Goal: Transaction & Acquisition: Purchase product/service

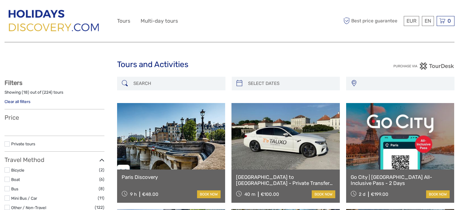
select select
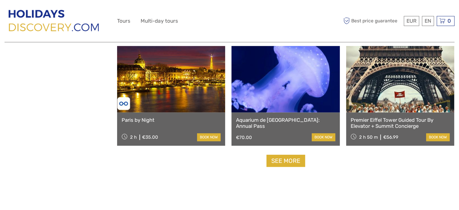
scroll to position [588, 0]
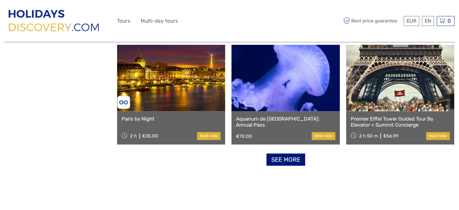
click at [285, 158] on link "See more" at bounding box center [286, 159] width 39 height 12
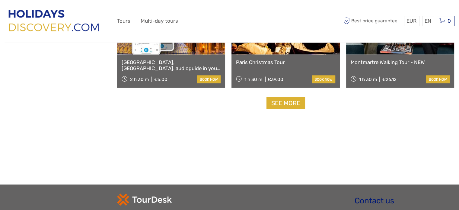
scroll to position [1284, 0]
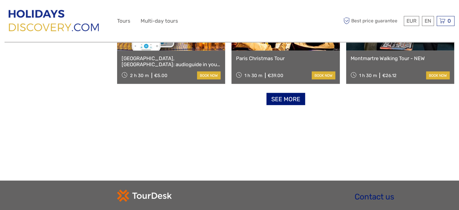
click at [296, 98] on link "See more" at bounding box center [286, 99] width 39 height 12
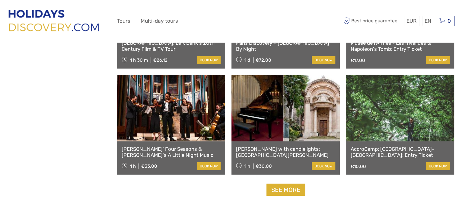
scroll to position [1851, 0]
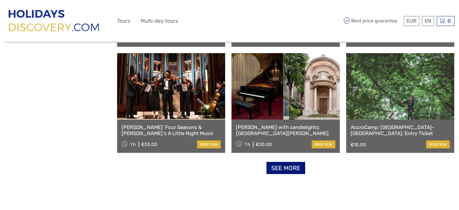
click at [286, 171] on link "See more" at bounding box center [286, 168] width 39 height 12
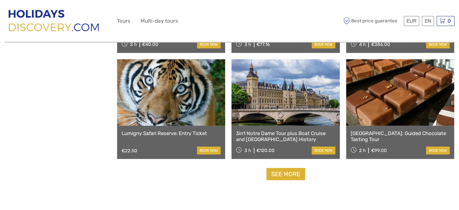
scroll to position [2487, 0]
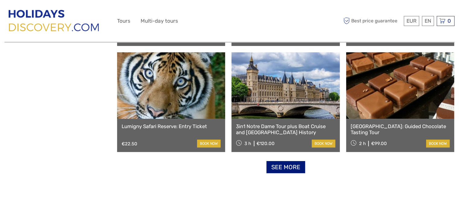
click at [287, 167] on link "See more" at bounding box center [286, 167] width 39 height 12
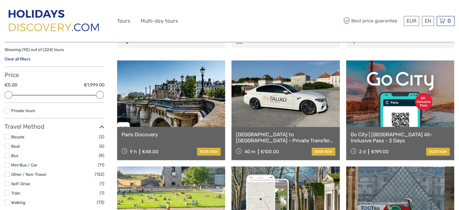
scroll to position [0, 0]
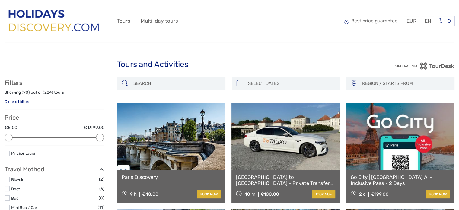
click at [178, 81] on input "search" at bounding box center [176, 83] width 91 height 11
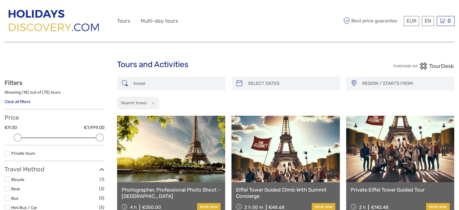
type input "tower"
type input "04/09/2025"
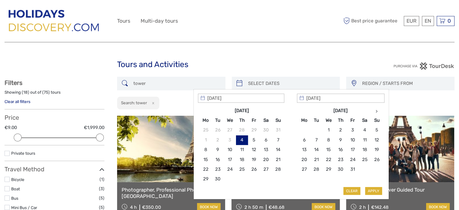
click at [263, 81] on input "search" at bounding box center [291, 83] width 91 height 11
type input "09/10/2025"
type input "12/10/2025"
type input "09/10/2025"
click at [373, 191] on button "Apply" at bounding box center [373, 191] width 17 height 8
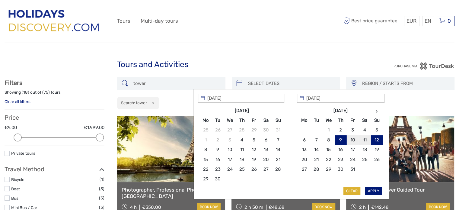
type input "09/10/2025 - 12/10/2025"
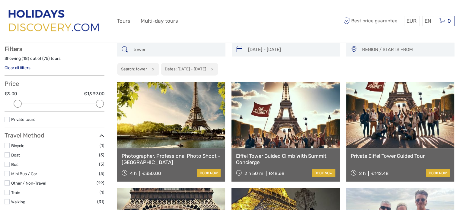
scroll to position [34, 0]
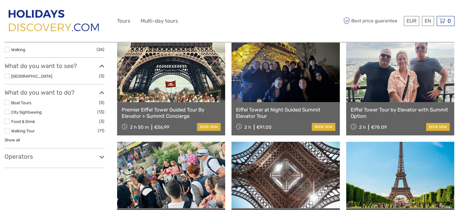
scroll to position [155, 0]
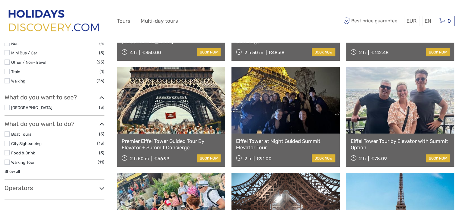
click at [162, 142] on link "Premier Eiffel Tower Guided Tour By Elevator + Summit Concierge" at bounding box center [171, 144] width 99 height 12
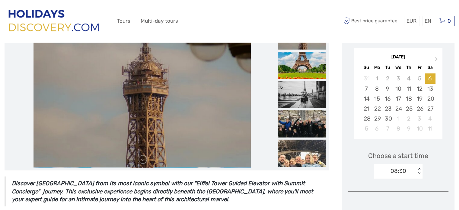
scroll to position [100, 0]
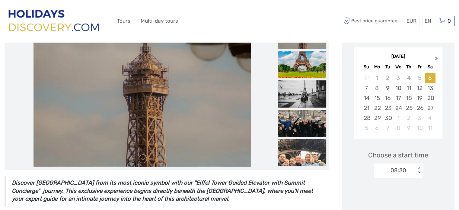
click at [435, 60] on button "Next Month" at bounding box center [437, 60] width 10 height 10
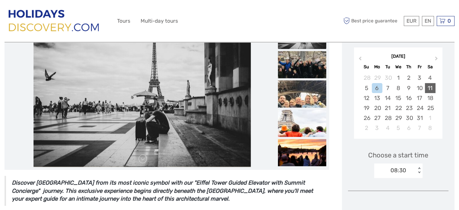
click at [430, 87] on div "11" at bounding box center [430, 88] width 11 height 10
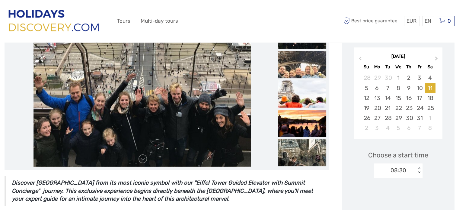
click at [419, 172] on div "< >" at bounding box center [419, 170] width 5 height 6
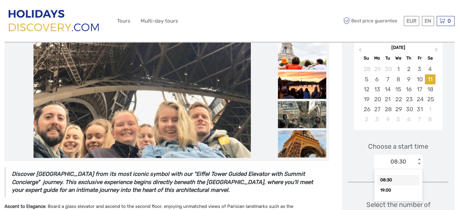
scroll to position [109, 0]
click at [390, 188] on div "19:00" at bounding box center [398, 190] width 42 height 10
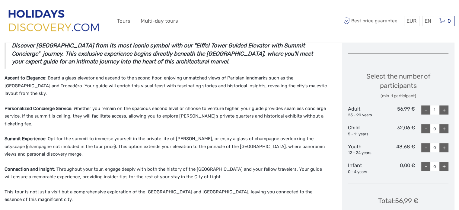
scroll to position [238, 0]
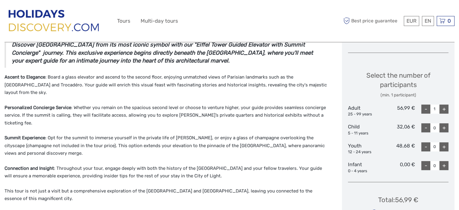
click at [443, 108] on div "+" at bounding box center [443, 108] width 9 height 9
type input "2"
click at [443, 146] on div "+" at bounding box center [443, 146] width 9 height 9
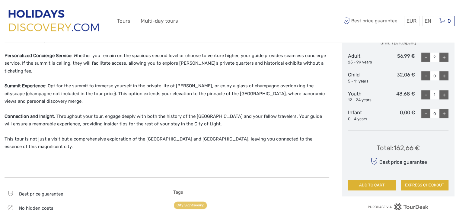
scroll to position [292, 0]
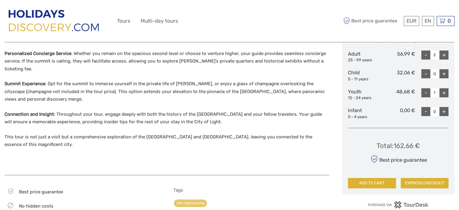
click at [444, 91] on div "+" at bounding box center [443, 92] width 9 height 9
type input "2"
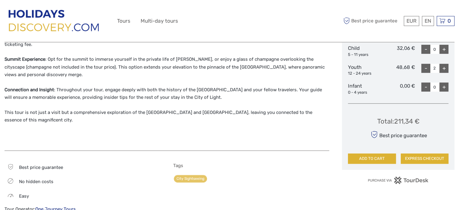
scroll to position [315, 0]
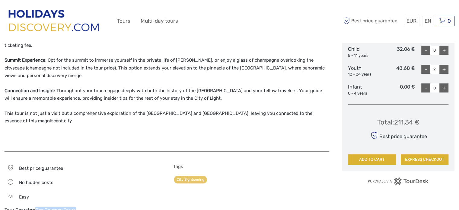
drag, startPoint x: 78, startPoint y: 196, endPoint x: 36, endPoint y: 197, distance: 42.9
click at [36, 207] on div "Tour Operator: One Journey Tours" at bounding box center [83, 210] width 156 height 6
copy link "One Journey Tours"
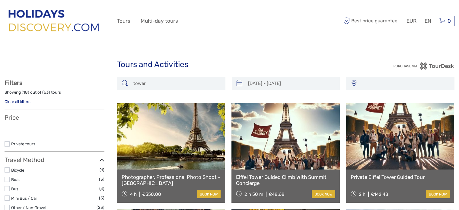
select select
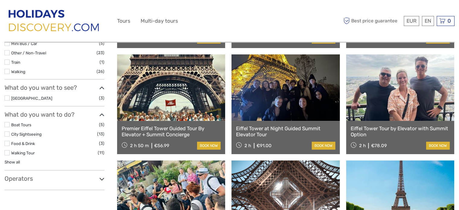
type input "08/10/2025 - 11/10/2025"
select select
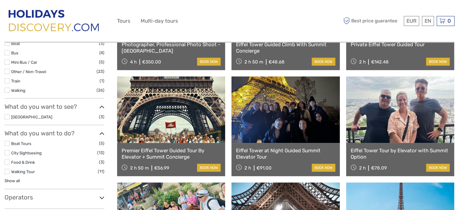
scroll to position [149, 0]
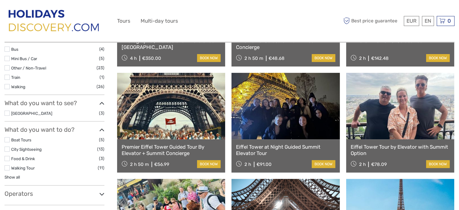
click at [394, 145] on link "Eiffel Tower Tour by Elevator with Summit Option" at bounding box center [400, 150] width 99 height 12
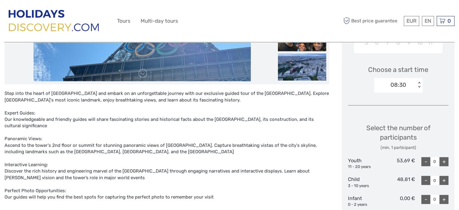
scroll to position [184, 0]
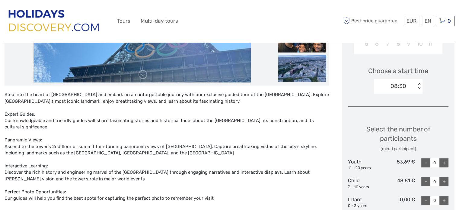
click at [400, 85] on div "08:30" at bounding box center [399, 86] width 16 height 8
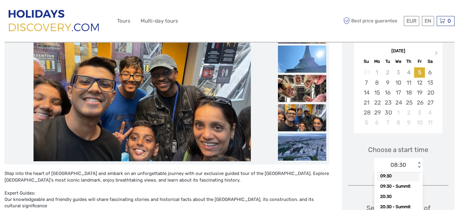
scroll to position [95, 0]
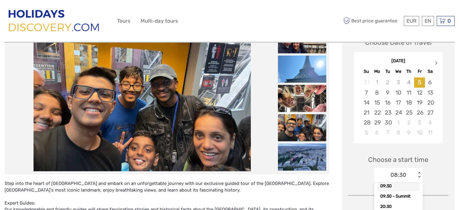
click at [436, 63] on span "Next Month" at bounding box center [436, 64] width 0 height 9
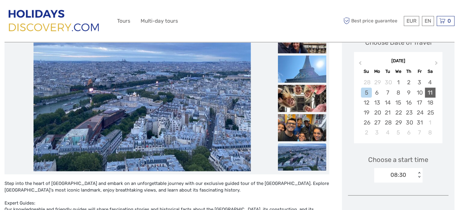
click at [431, 94] on div "11" at bounding box center [430, 93] width 11 height 10
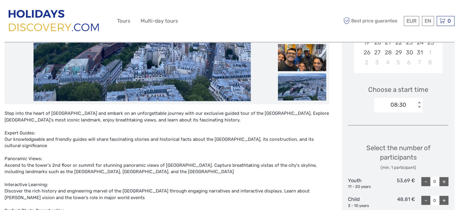
scroll to position [169, 0]
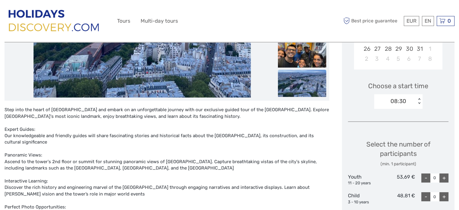
click at [417, 99] on div "< >" at bounding box center [419, 101] width 5 height 6
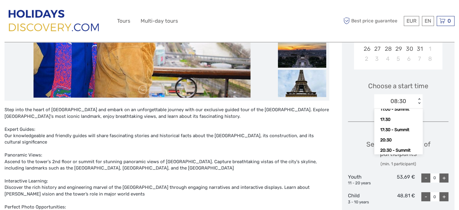
scroll to position [63, 0]
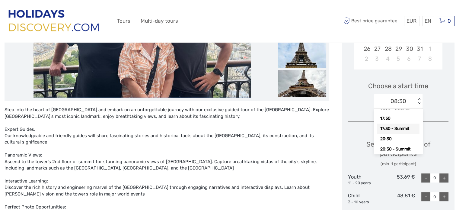
click at [407, 130] on div "17:30 - Summit" at bounding box center [398, 128] width 42 height 10
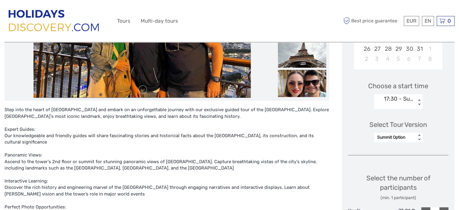
click at [406, 137] on div "Summit Option" at bounding box center [395, 137] width 36 height 6
click at [400, 166] on div "Summit & river Cruise" at bounding box center [398, 166] width 42 height 16
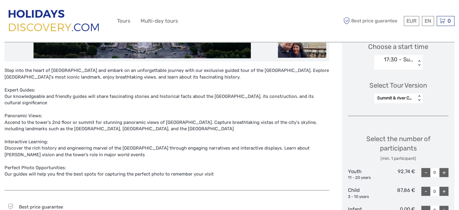
scroll to position [201, 0]
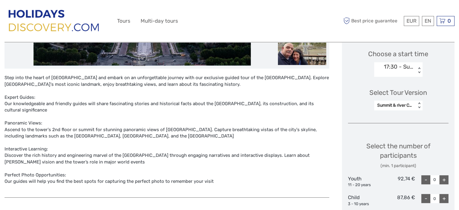
click at [419, 108] on div "< >" at bounding box center [419, 105] width 5 height 6
click at [411, 120] on div "Summit Option" at bounding box center [398, 121] width 42 height 10
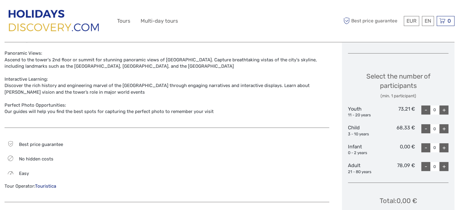
scroll to position [273, 0]
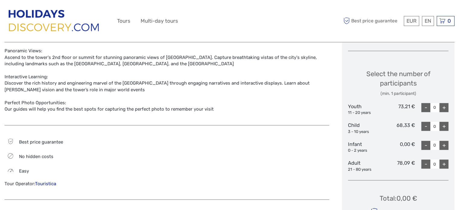
click at [443, 106] on div "+" at bounding box center [443, 107] width 9 height 9
type input "1"
click at [442, 164] on div "+" at bounding box center [443, 163] width 9 height 9
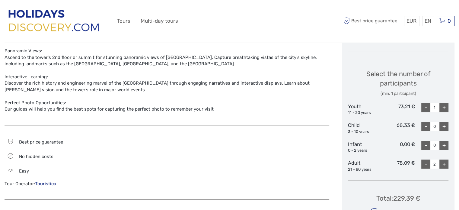
type input "3"
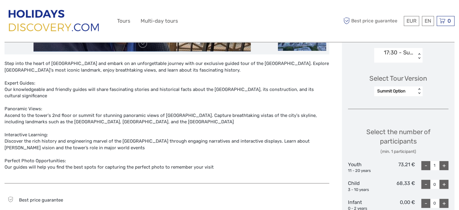
scroll to position [212, 0]
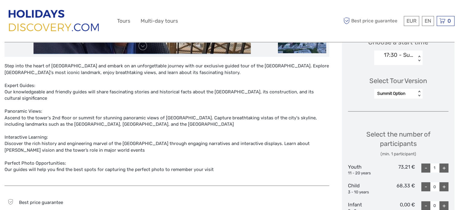
click at [400, 95] on div "Summit Option" at bounding box center [395, 94] width 36 height 6
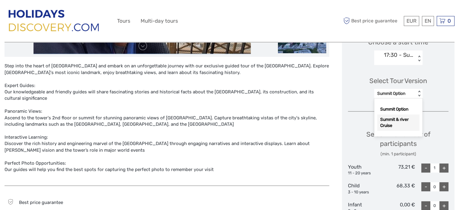
click at [400, 121] on div "Summit & river Cruise" at bounding box center [398, 122] width 42 height 16
type input "0"
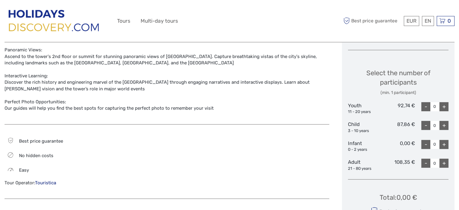
scroll to position [269, 0]
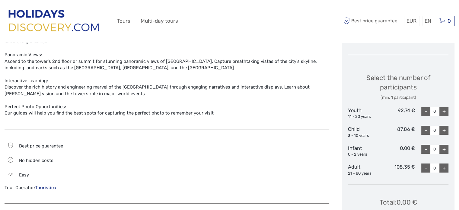
click at [444, 111] on div "+" at bounding box center [443, 111] width 9 height 9
type input "1"
click at [442, 168] on div "+" at bounding box center [443, 167] width 9 height 9
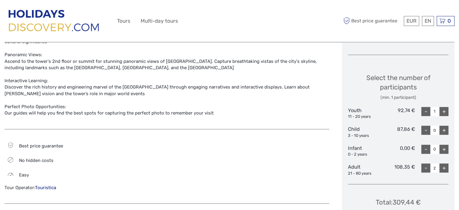
type input "3"
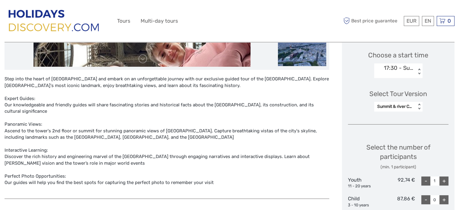
scroll to position [193, 0]
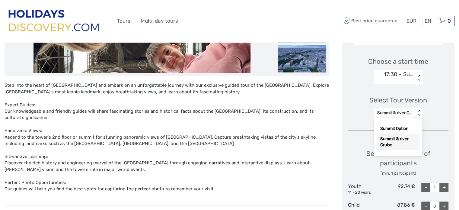
click at [403, 114] on div "Summit & river Cruise" at bounding box center [395, 113] width 36 height 6
click at [397, 128] on div "Summit Option" at bounding box center [398, 128] width 42 height 10
type input "0"
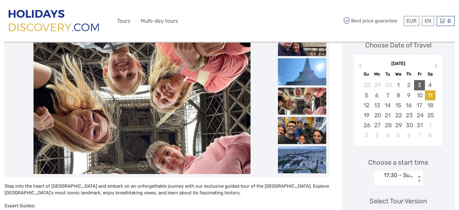
scroll to position [91, 0]
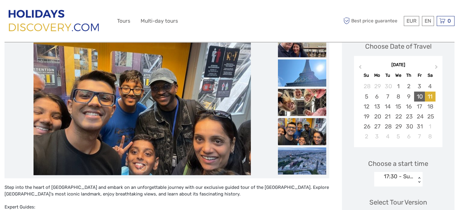
click at [418, 93] on div "10" at bounding box center [419, 96] width 11 height 10
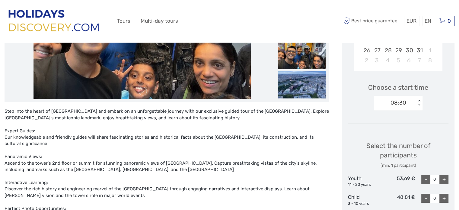
scroll to position [168, 0]
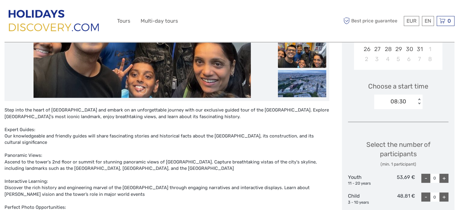
click at [397, 105] on div "08:30" at bounding box center [399, 101] width 16 height 8
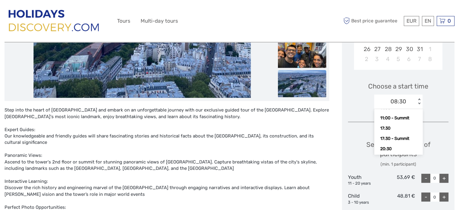
scroll to position [63, 0]
click at [399, 126] on div "17:30 - Summit" at bounding box center [398, 129] width 42 height 10
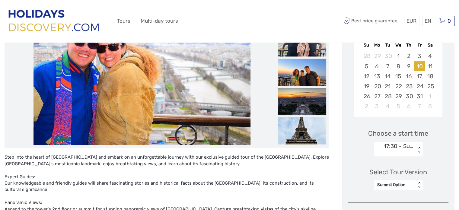
scroll to position [120, 0]
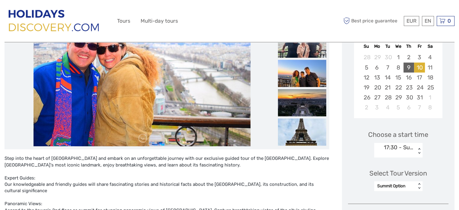
click at [409, 67] on div "9" at bounding box center [409, 67] width 11 height 10
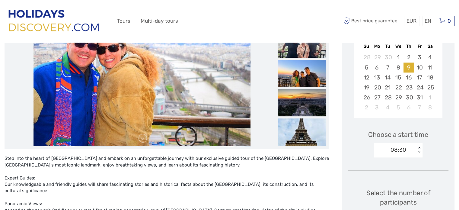
click at [418, 149] on div "< >" at bounding box center [419, 150] width 5 height 6
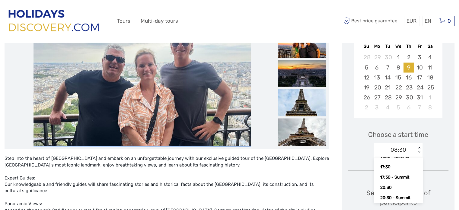
scroll to position [63, 0]
click at [396, 200] on div "20:30 - Summit" at bounding box center [398, 198] width 42 height 10
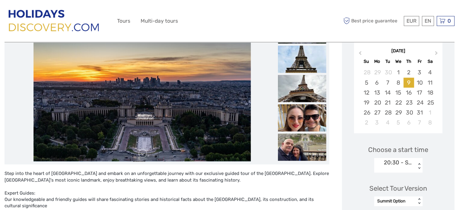
scroll to position [99, 0]
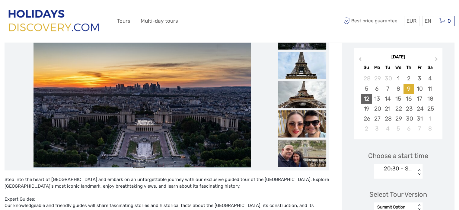
click at [365, 101] on div "12" at bounding box center [366, 99] width 11 height 10
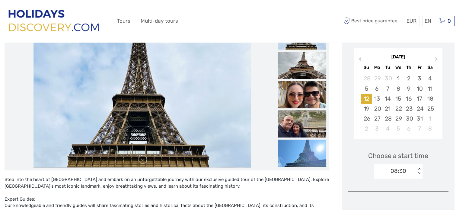
click at [418, 172] on div "08:30 < >" at bounding box center [398, 171] width 48 height 14
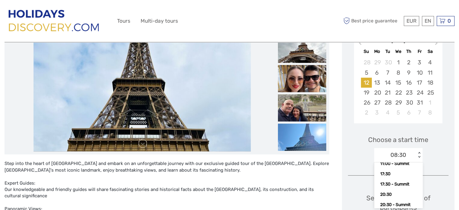
scroll to position [63, 0]
click at [397, 181] on div "17:30 - Summit" at bounding box center [398, 182] width 42 height 10
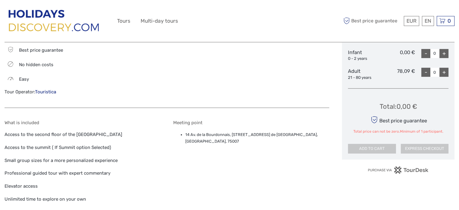
scroll to position [364, 0]
drag, startPoint x: 57, startPoint y: 91, endPoint x: 36, endPoint y: 91, distance: 20.8
click at [36, 91] on div "Tour Operator: Touristica" at bounding box center [83, 92] width 156 height 6
copy link "Touristica"
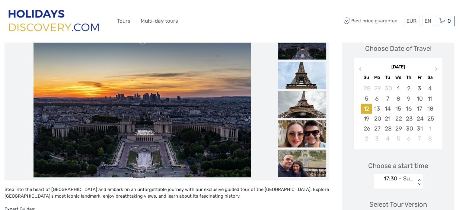
scroll to position [89, 0]
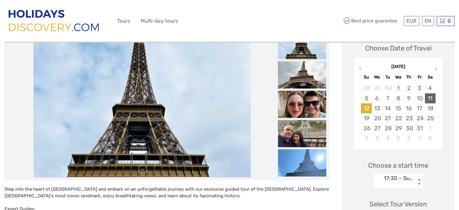
click at [430, 97] on div "11" at bounding box center [430, 98] width 11 height 10
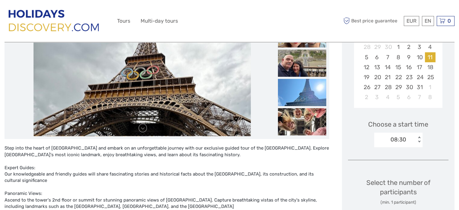
scroll to position [136, 0]
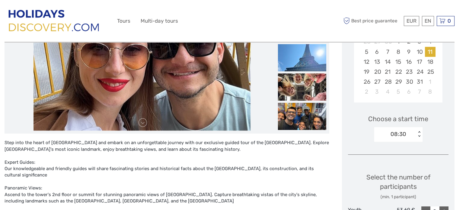
click at [419, 135] on div "< >" at bounding box center [419, 134] width 5 height 6
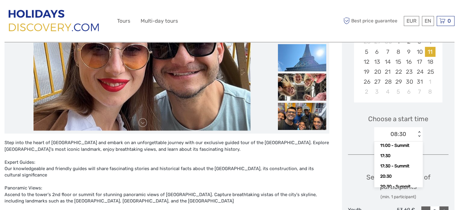
scroll to position [60, 0]
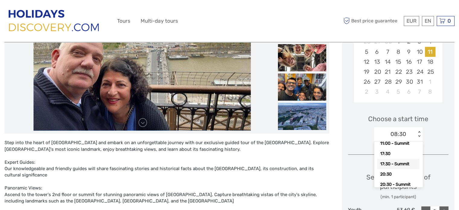
click at [386, 164] on div "17:30 - Summit" at bounding box center [398, 164] width 42 height 10
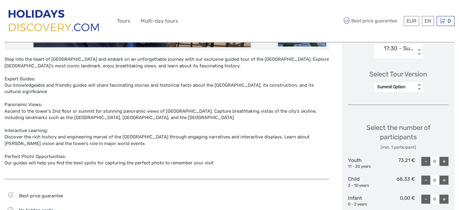
scroll to position [223, 0]
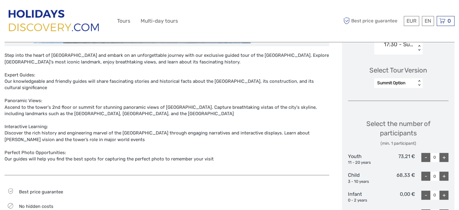
click at [441, 155] on div "+" at bounding box center [443, 157] width 9 height 9
type input "1"
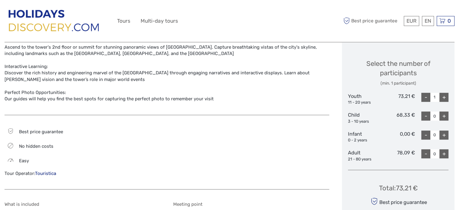
scroll to position [283, 0]
click at [443, 154] on div "+" at bounding box center [443, 153] width 9 height 9
type input "3"
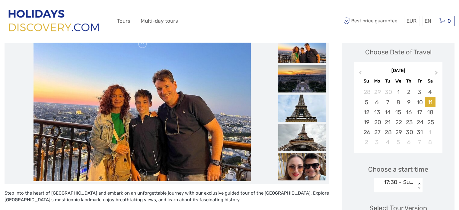
scroll to position [0, 0]
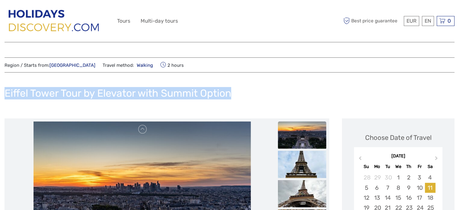
drag, startPoint x: 5, startPoint y: 94, endPoint x: 244, endPoint y: 87, distance: 239.4
click at [244, 87] on div "Eiffel Tower Tour by Elevator with Summit Option" at bounding box center [230, 96] width 450 height 22
copy h1 "Eiffel Tower Tour by Elevator with Summit Option"
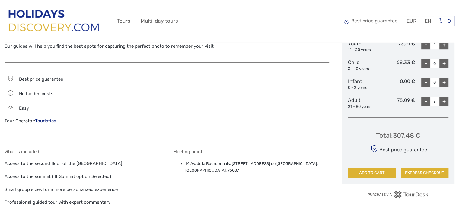
scroll to position [338, 0]
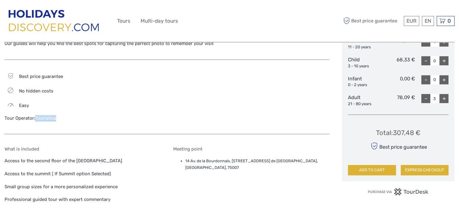
drag, startPoint x: 51, startPoint y: 116, endPoint x: 36, endPoint y: 116, distance: 14.8
click at [36, 116] on div "Tour Operator: Touristica" at bounding box center [83, 118] width 156 height 6
copy link "Touristica"
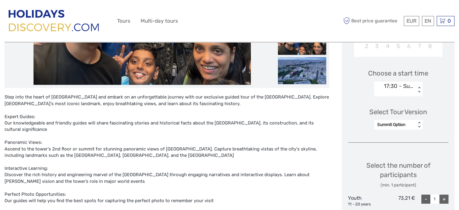
scroll to position [183, 0]
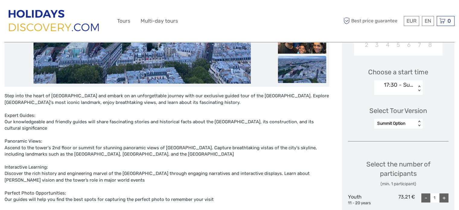
click at [391, 91] on div "17:30 - Summit" at bounding box center [395, 88] width 42 height 17
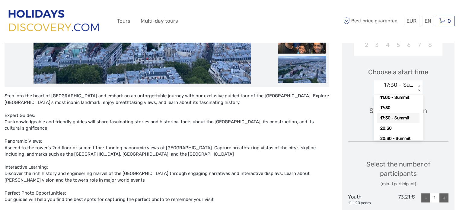
scroll to position [63, 0]
click at [402, 114] on div "17:30 - Summit" at bounding box center [398, 115] width 42 height 10
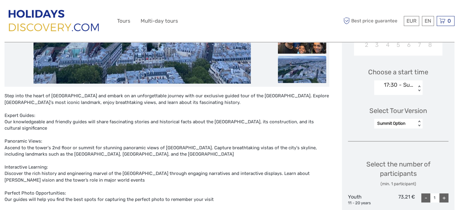
click at [400, 124] on div "Summit Option" at bounding box center [395, 123] width 36 height 6
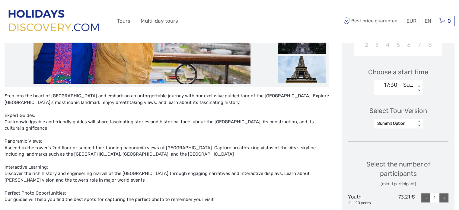
click at [437, 111] on div "Select Tour Version Summit Option < >" at bounding box center [398, 115] width 101 height 34
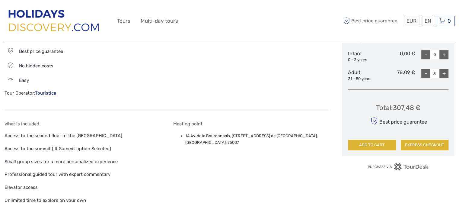
scroll to position [366, 0]
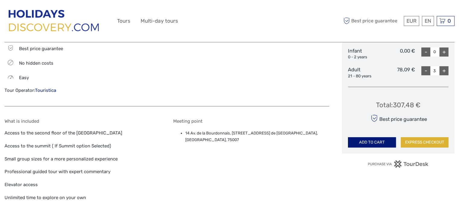
click at [371, 143] on button "ADD TO CART" at bounding box center [372, 142] width 48 height 10
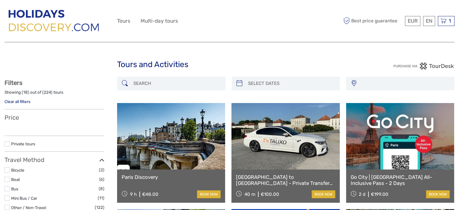
select select
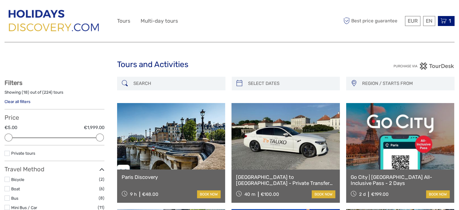
click at [447, 21] on div "1 Items Eiffel Tower Tour by Elevator with Summit Option 3x Adult, 1x Youth [DA…" at bounding box center [446, 21] width 17 height 10
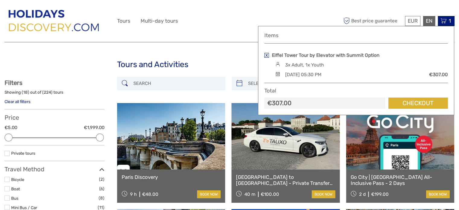
click at [430, 22] on div "EN English Español Deutsch" at bounding box center [429, 21] width 12 height 10
click at [414, 21] on span "EUR" at bounding box center [413, 21] width 10 height 6
click at [394, 8] on div "Best price guarantee EUR EUR $ £ EN English Español Deutsch 1 Items Eiffel Towe…" at bounding box center [398, 21] width 113 height 33
drag, startPoint x: 330, startPoint y: 15, endPoint x: 334, endPoint y: 14, distance: 4.3
click at [331, 15] on div "EUR EUR $ £ EN English Español Deutsch Tours Multi-day tours More Best price gu…" at bounding box center [229, 21] width 225 height 33
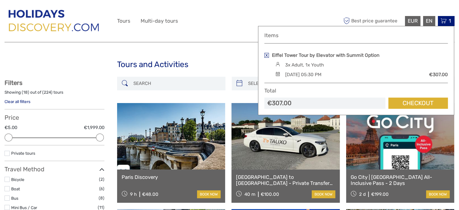
click at [410, 20] on span "EUR" at bounding box center [413, 21] width 10 height 6
click at [428, 21] on div "EN English Español Deutsch" at bounding box center [429, 21] width 12 height 10
click at [426, 22] on div "EN English Español Deutsch" at bounding box center [429, 21] width 12 height 10
click at [411, 21] on span "EUR" at bounding box center [413, 21] width 10 height 6
click at [414, 21] on span "EUR" at bounding box center [413, 21] width 10 height 6
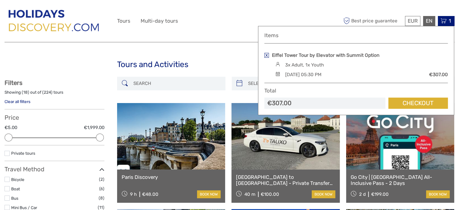
click at [428, 21] on div "EN English Español Deutsch" at bounding box center [429, 21] width 12 height 10
click at [413, 2] on div "EUR EUR $ £ EN English Español Deutsch Tours Multi-day tours More Best price gu…" at bounding box center [230, 21] width 450 height 42
click at [416, 102] on link "Checkout" at bounding box center [417, 102] width 59 height 11
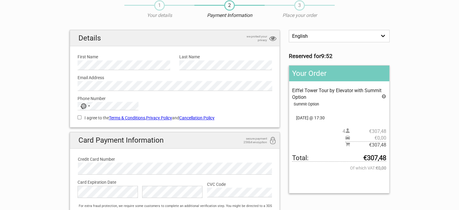
scroll to position [23, 0]
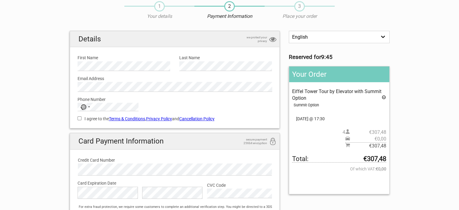
click at [80, 117] on input "I agree to the Terms & Conditions , Privacy Policy and Cancellation Policy" at bounding box center [80, 118] width 4 height 4
checkbox input "true"
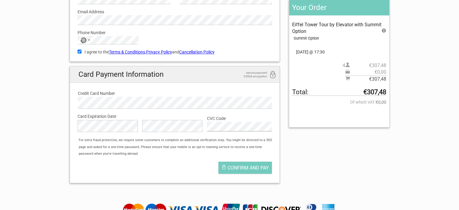
scroll to position [90, 0]
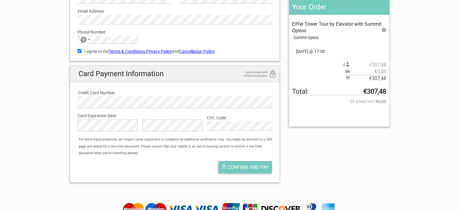
click at [255, 166] on span "Confirm and pay" at bounding box center [248, 167] width 41 height 6
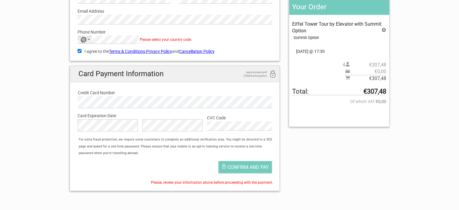
click at [85, 39] on div "No country selected" at bounding box center [83, 40] width 6 height 6
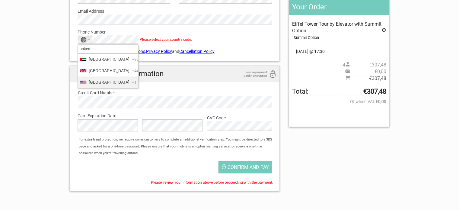
type input "united"
click at [111, 85] on span "United States" at bounding box center [109, 82] width 41 height 7
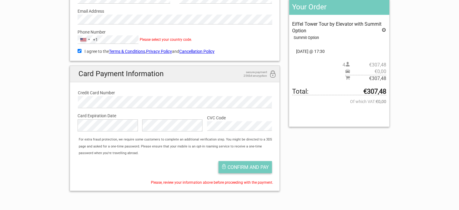
click at [257, 167] on span "Confirm and pay" at bounding box center [248, 167] width 41 height 6
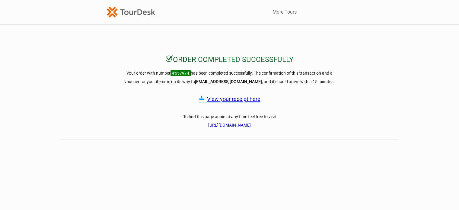
click at [234, 99] on link "View your receipt here" at bounding box center [233, 99] width 53 height 6
